Goal: Task Accomplishment & Management: Use online tool/utility

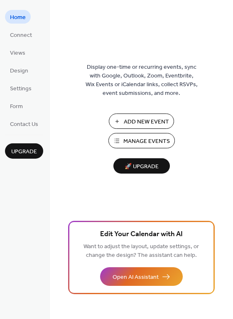
click at [138, 141] on span "Manage Events" at bounding box center [146, 141] width 46 height 9
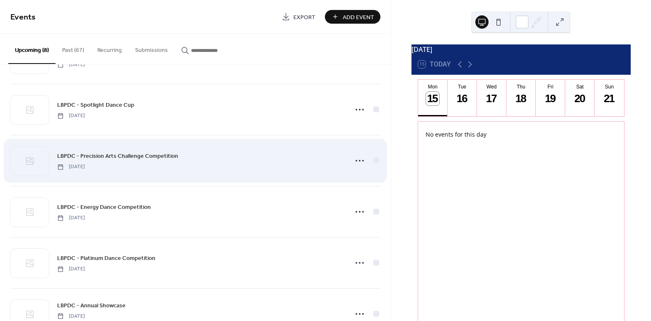
scroll to position [175, 0]
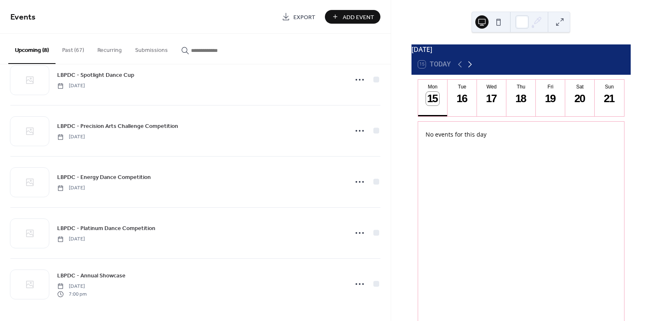
click at [471, 69] on icon at bounding box center [470, 64] width 10 height 10
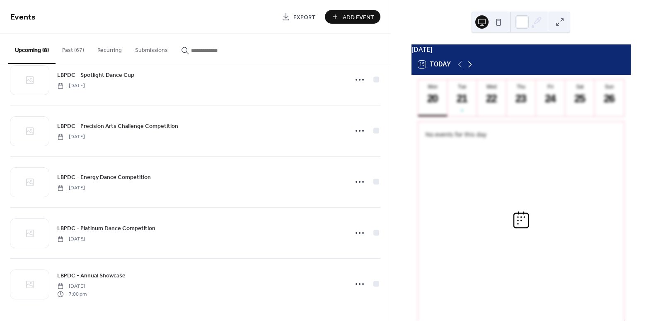
click at [471, 69] on icon at bounding box center [470, 64] width 10 height 10
click at [611, 105] on div "9" at bounding box center [610, 99] width 14 height 14
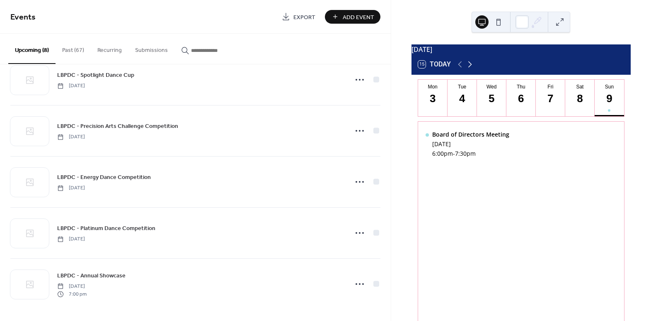
click at [471, 69] on icon at bounding box center [470, 64] width 10 height 10
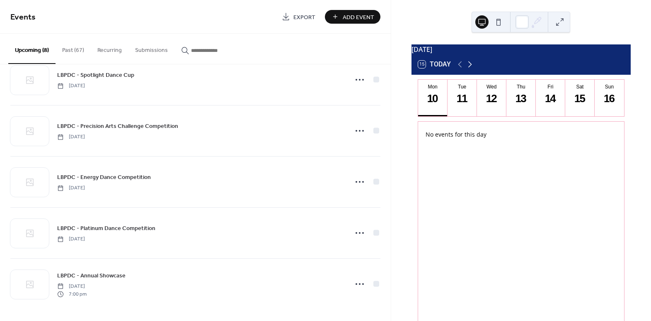
click at [471, 69] on icon at bounding box center [470, 64] width 10 height 10
click at [544, 105] on div "21" at bounding box center [551, 99] width 14 height 14
click at [459, 138] on div "Trivia Night" at bounding box center [455, 134] width 47 height 8
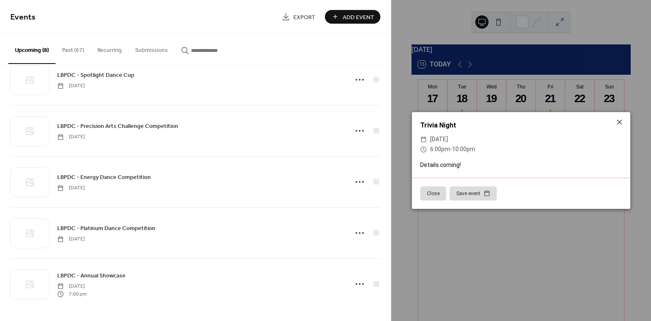
click at [448, 141] on span "[DATE]" at bounding box center [439, 139] width 18 height 10
click at [430, 190] on button "Close" at bounding box center [433, 193] width 26 height 14
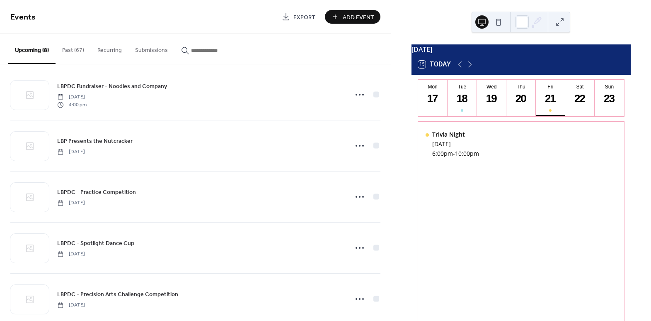
scroll to position [0, 0]
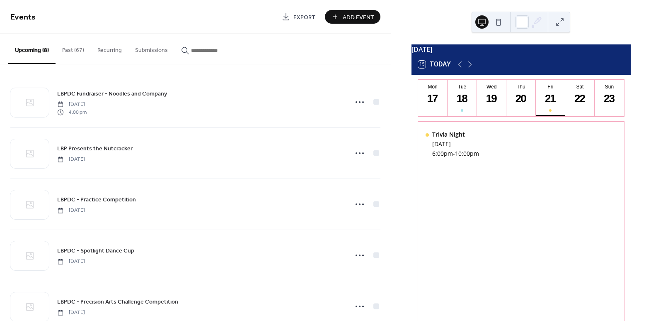
click at [66, 51] on button "Past (67)" at bounding box center [73, 48] width 35 height 29
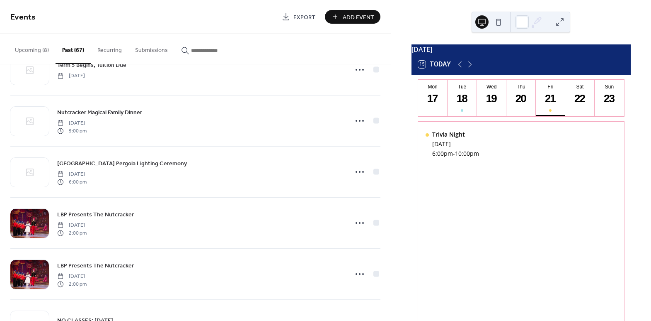
scroll to position [1696, 0]
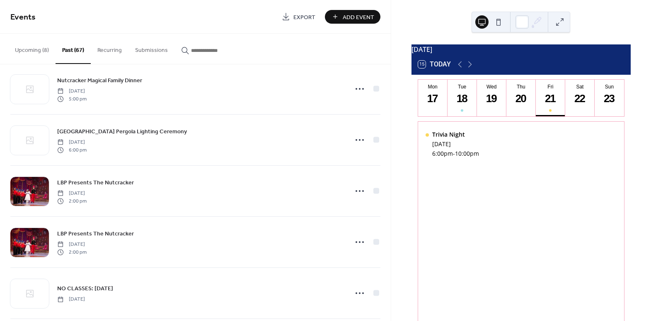
click at [196, 51] on input "button" at bounding box center [216, 50] width 50 height 9
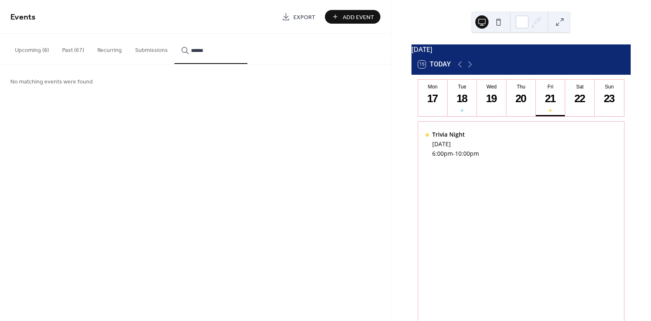
type input "******"
